Goal: Submit feedback/report problem

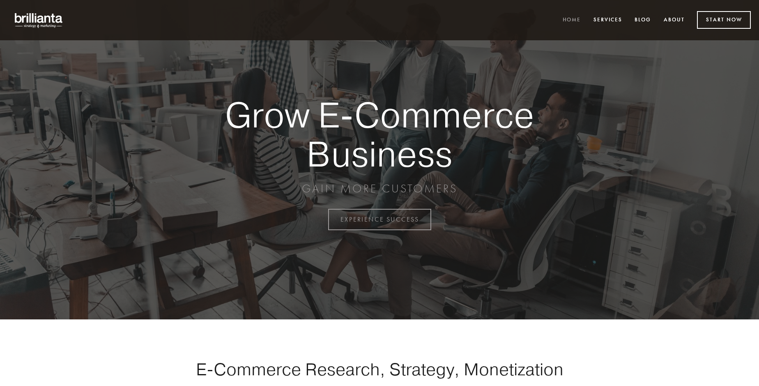
scroll to position [2154, 0]
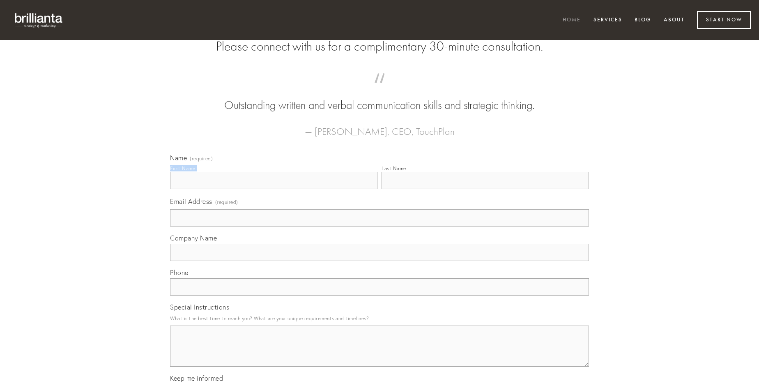
type input "[PERSON_NAME]"
click at [485, 189] on input "Last Name" at bounding box center [486, 180] width 208 height 17
type input "[PERSON_NAME]"
click at [380, 226] on input "Email Address (required)" at bounding box center [379, 217] width 419 height 17
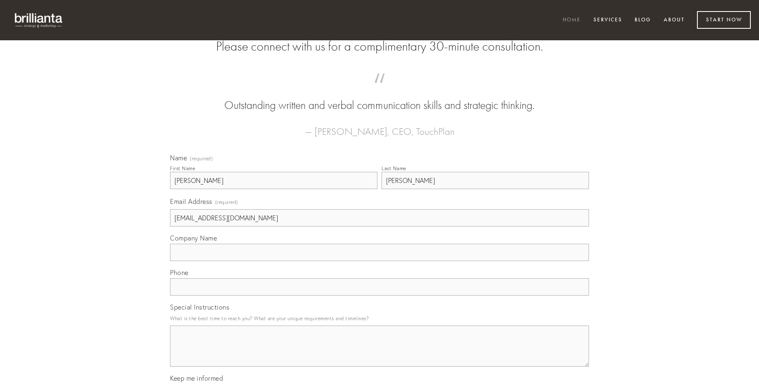
type input "[EMAIL_ADDRESS][DOMAIN_NAME]"
click at [380, 261] on input "Company Name" at bounding box center [379, 252] width 419 height 17
type input "modi"
click at [380, 295] on input "text" at bounding box center [379, 286] width 419 height 17
click at [380, 353] on textarea "Special Instructions" at bounding box center [379, 345] width 419 height 41
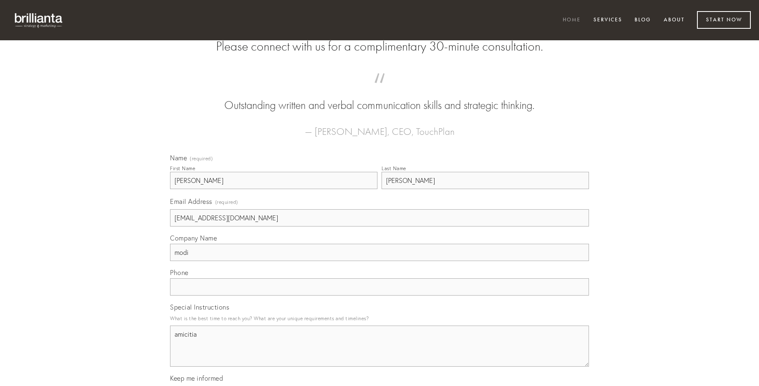
type textarea "amicitia"
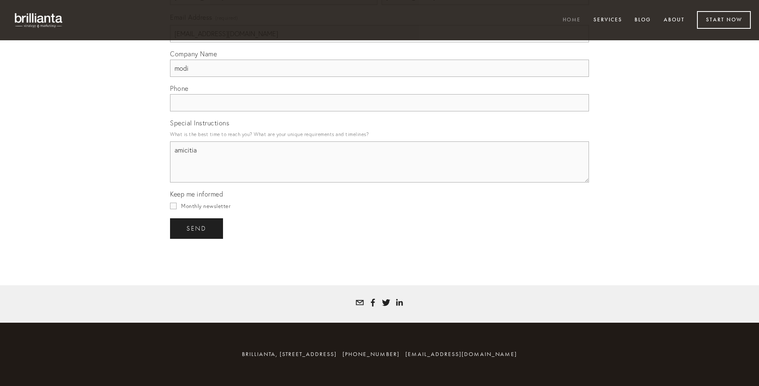
click at [197, 228] on span "send" at bounding box center [197, 228] width 20 height 7
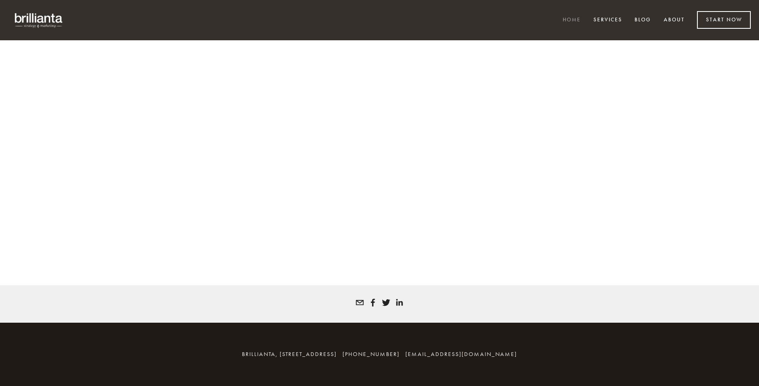
scroll to position [2143, 0]
